Goal: Find specific page/section: Find specific page/section

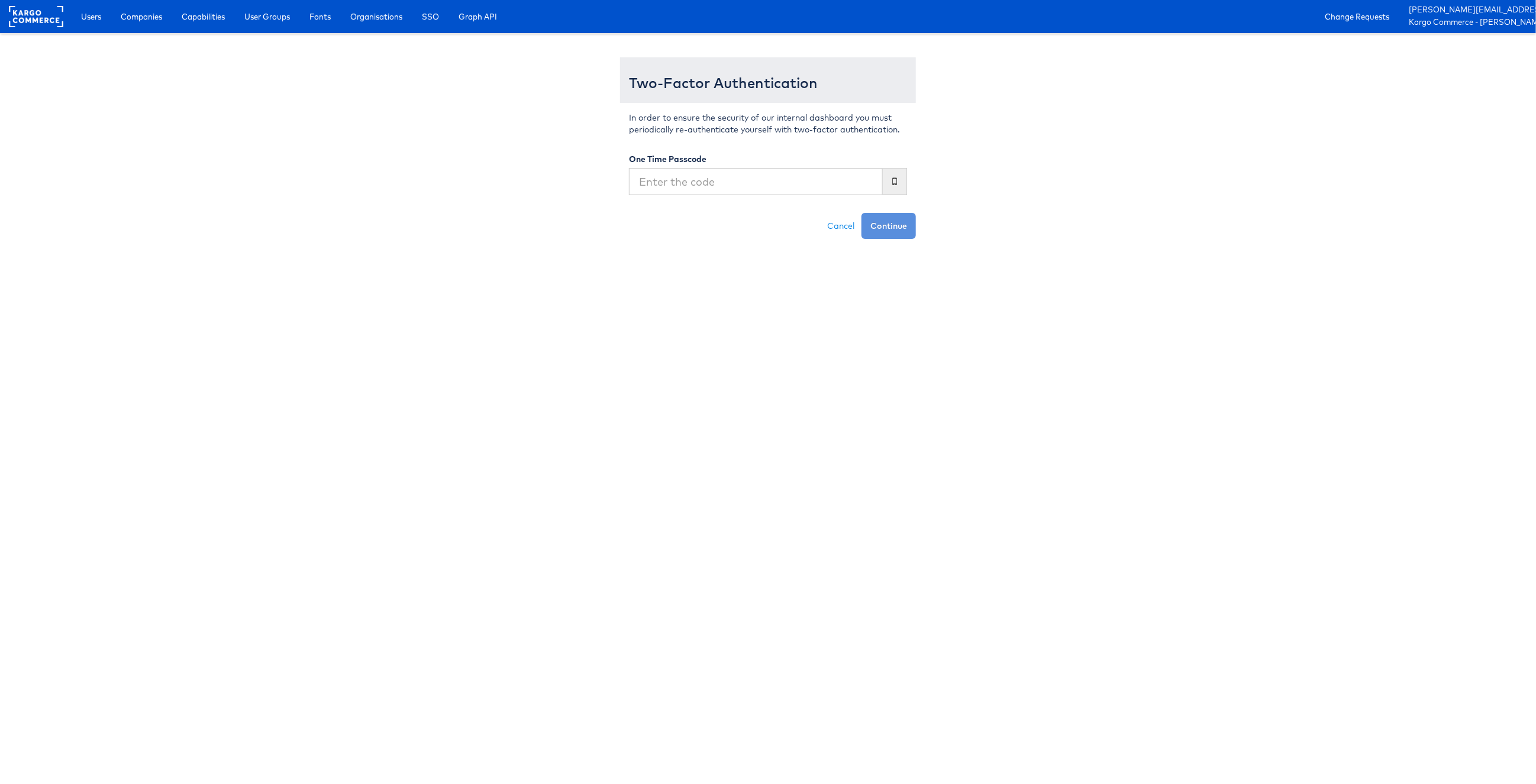
click at [819, 185] on input "text" at bounding box center [756, 181] width 254 height 27
type input "273856"
click at [861, 213] on button "Continue" at bounding box center [889, 225] width 55 height 26
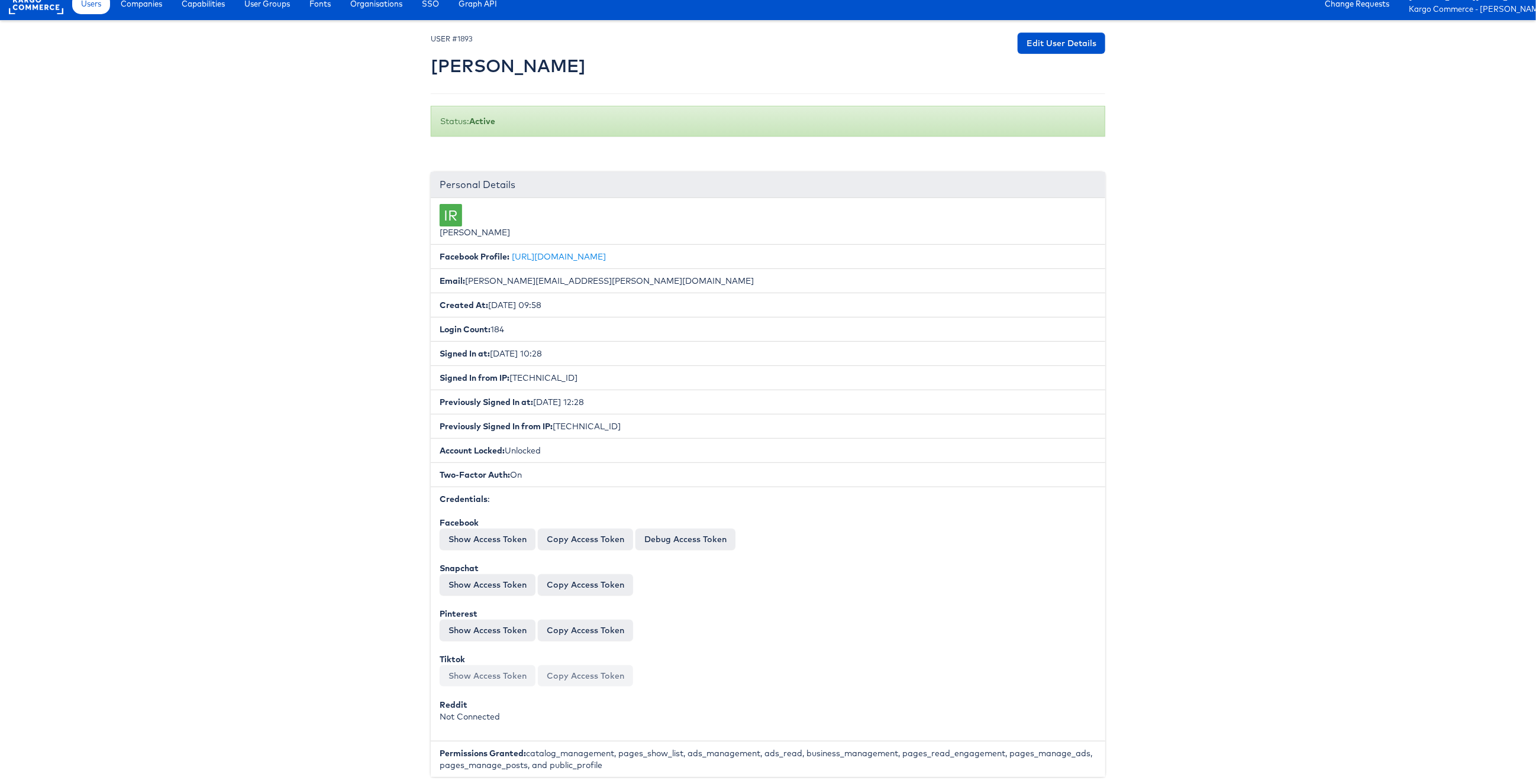
scroll to position [14, 0]
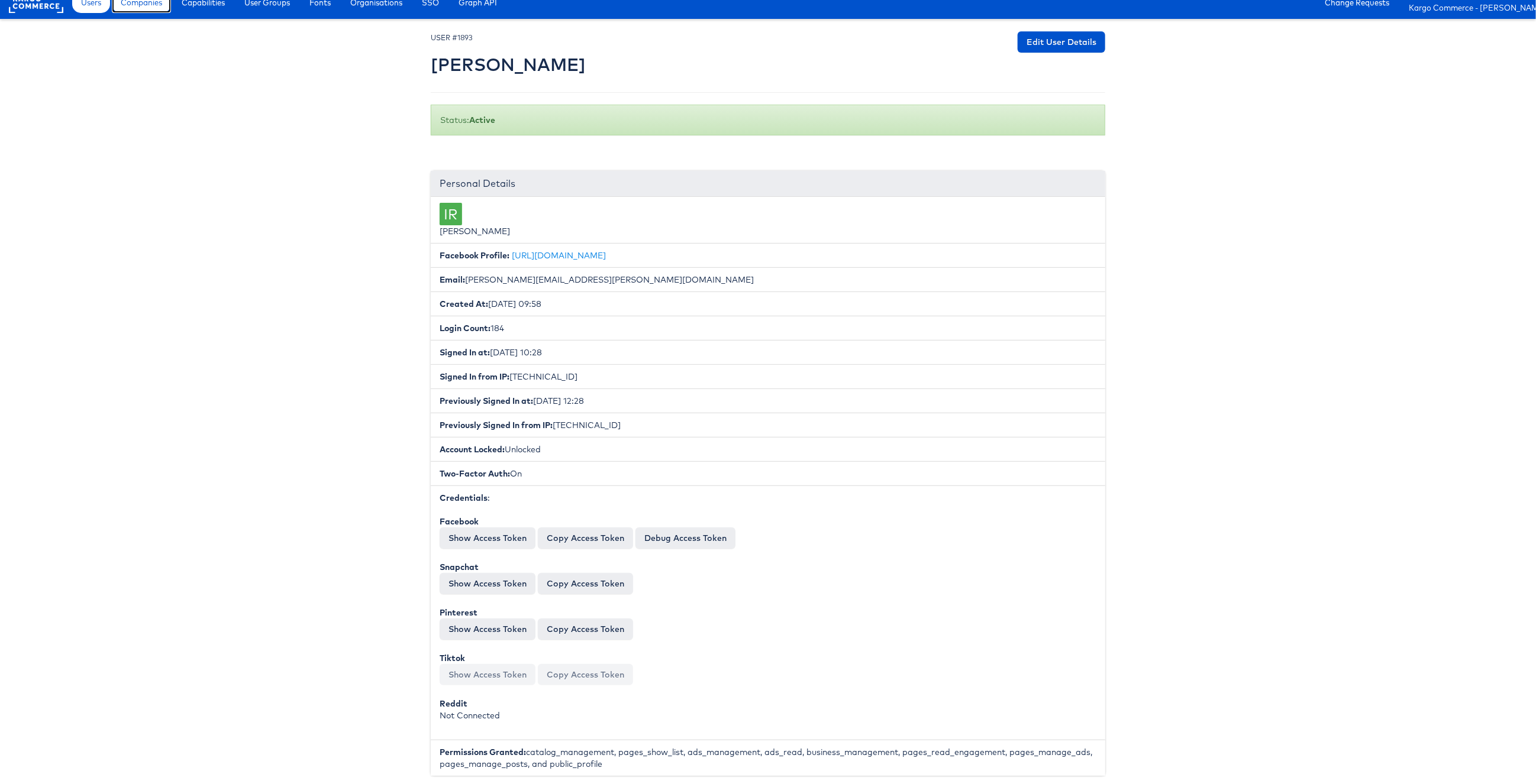
click at [151, 8] on span "Companies" at bounding box center [142, 3] width 41 height 12
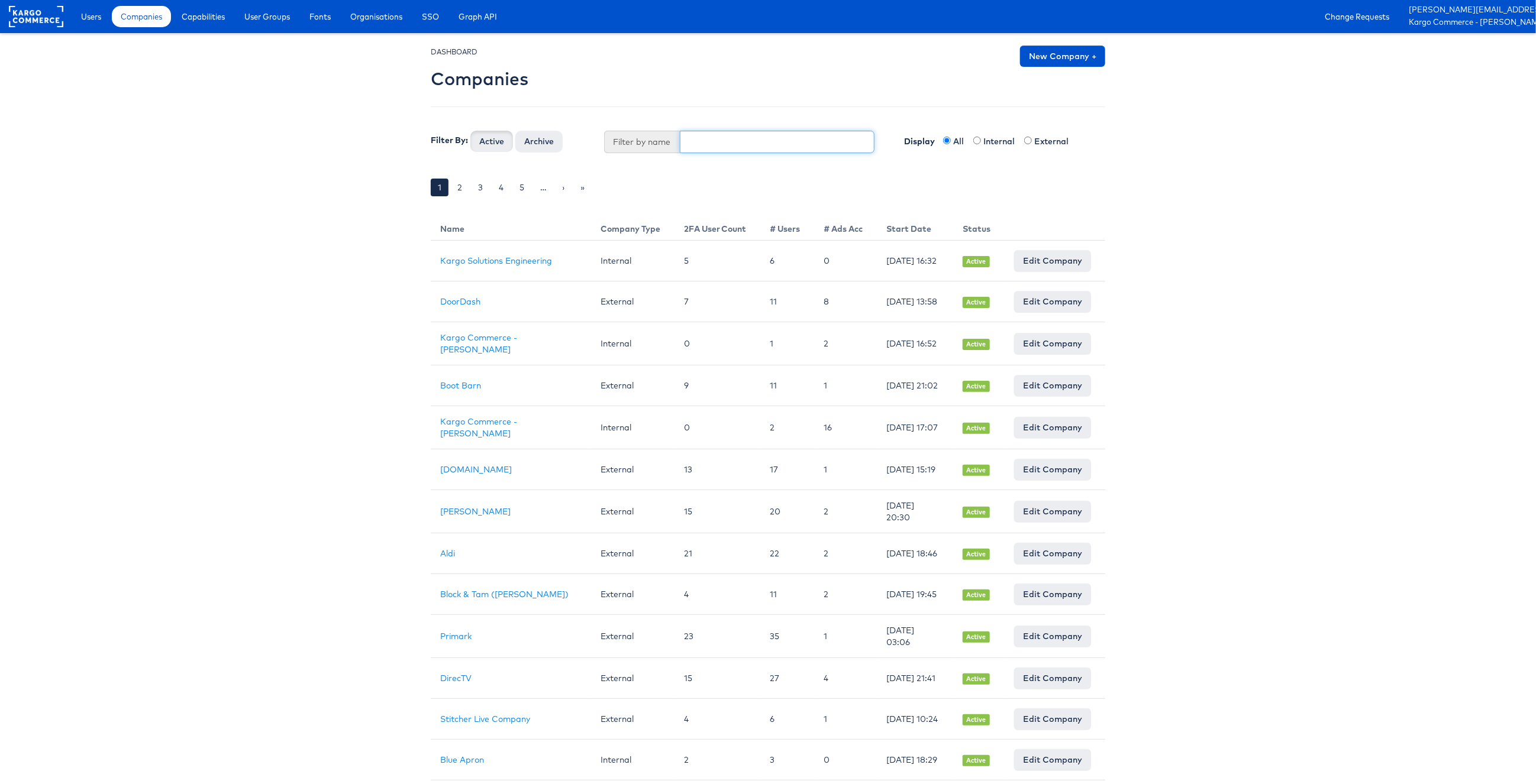
click at [711, 148] on input "text" at bounding box center [778, 142] width 195 height 23
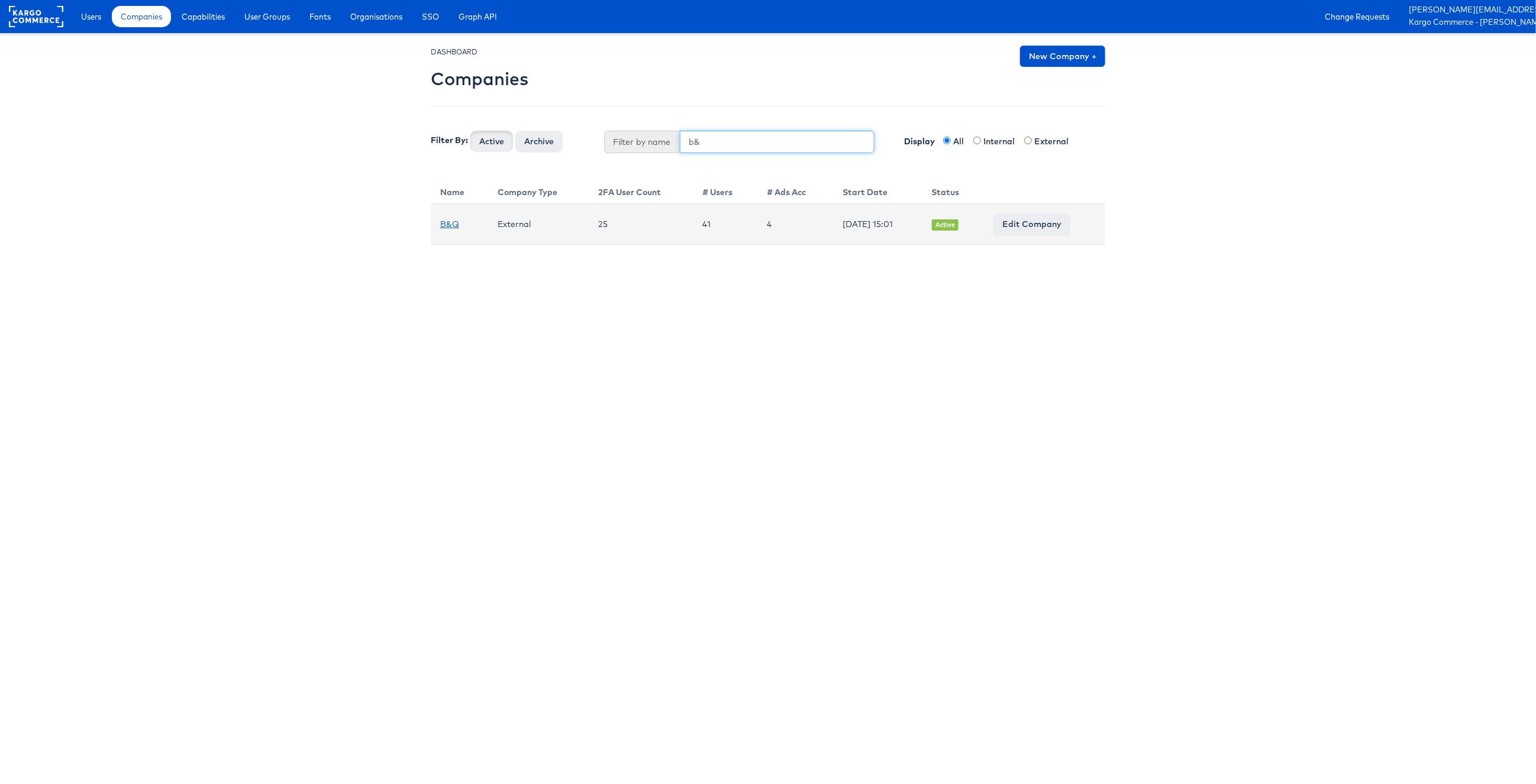
type input "b&"
click at [444, 223] on link "B&Q" at bounding box center [449, 224] width 19 height 11
